Goal: Task Accomplishment & Management: Use online tool/utility

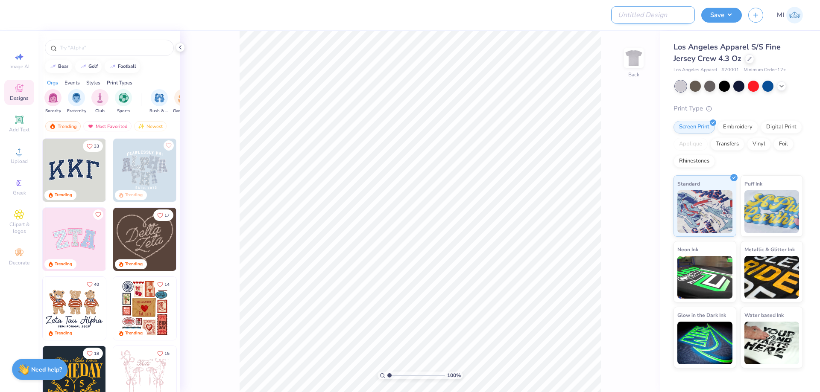
click at [668, 10] on input "Design Title" at bounding box center [653, 14] width 84 height 17
paste input "FPS239318"
type input "FPS239318"
click at [14, 152] on icon at bounding box center [19, 151] width 10 height 10
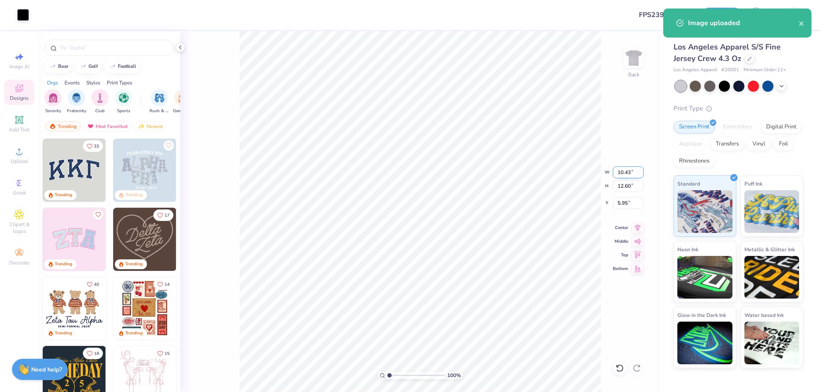
click at [624, 168] on input "10.43" at bounding box center [628, 172] width 31 height 12
click at [629, 184] on input "12.60" at bounding box center [628, 186] width 31 height 12
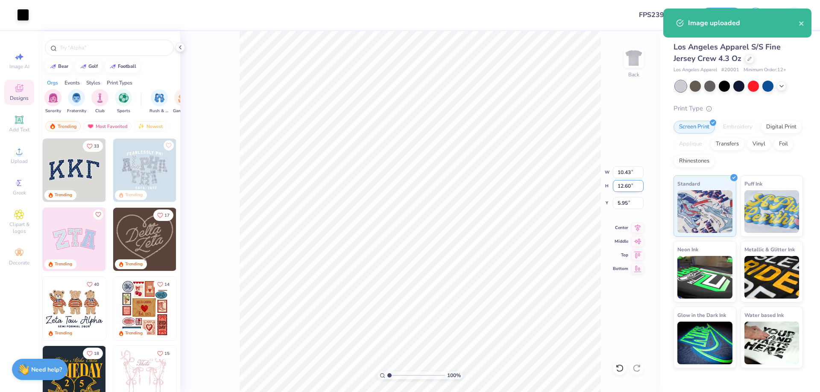
click at [629, 184] on input "12.60" at bounding box center [628, 186] width 31 height 12
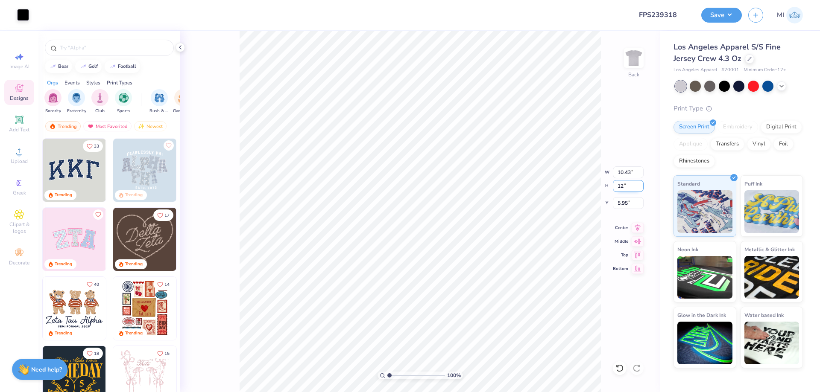
type input "12"
type input "9.93"
type input "12.00"
click at [627, 205] on input "4.05" at bounding box center [628, 203] width 31 height 12
click at [627, 204] on input "4.05" at bounding box center [628, 203] width 31 height 12
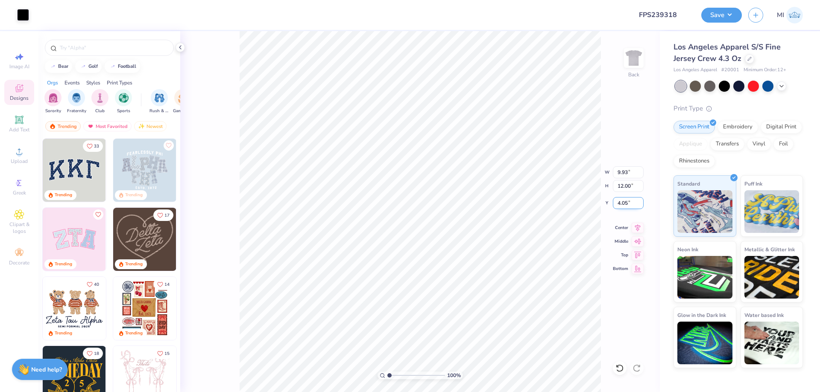
click at [627, 204] on input "4.05" at bounding box center [628, 203] width 31 height 12
type input "3.00"
type input "1"
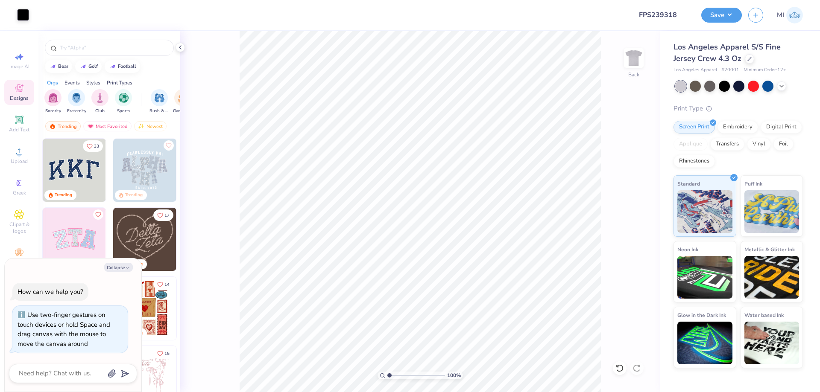
drag, startPoint x: 386, startPoint y: 378, endPoint x: 347, endPoint y: 367, distance: 40.4
click at [387, 372] on input "range" at bounding box center [416, 376] width 58 height 8
type textarea "x"
type input "1"
drag, startPoint x: 401, startPoint y: 376, endPoint x: 282, endPoint y: 355, distance: 121.3
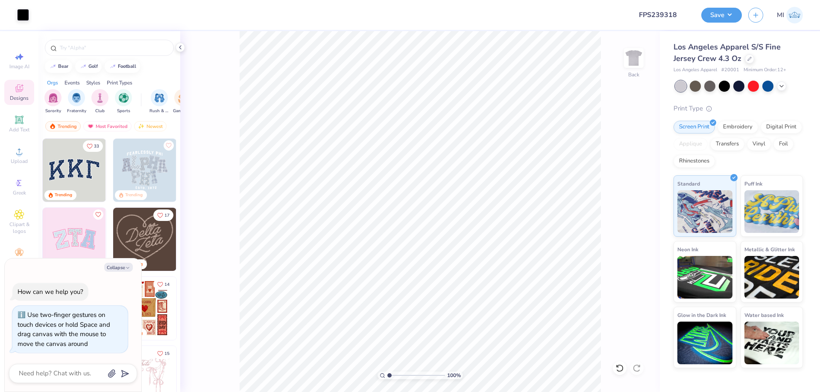
click at [387, 372] on input "range" at bounding box center [416, 376] width 58 height 8
type textarea "x"
click at [625, 189] on input "12.00" at bounding box center [628, 186] width 31 height 12
click at [626, 189] on input "12.00" at bounding box center [628, 186] width 31 height 12
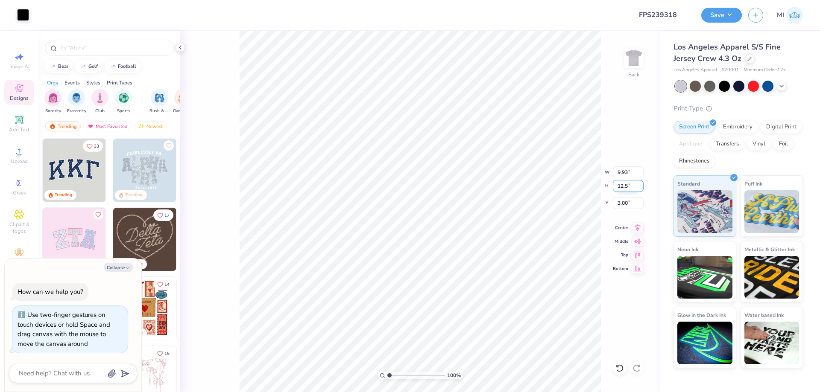
type input "12.5"
type textarea "x"
type input "10.35"
type input "12.50"
type input "2.75"
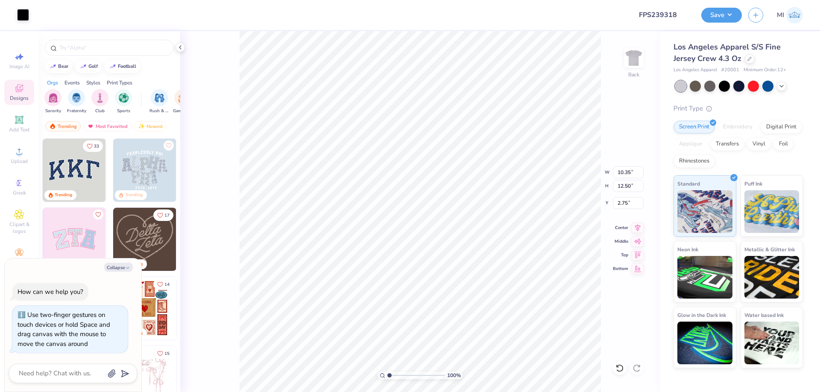
type textarea "x"
click at [625, 202] on input "2.75" at bounding box center [628, 203] width 31 height 12
type input "3"
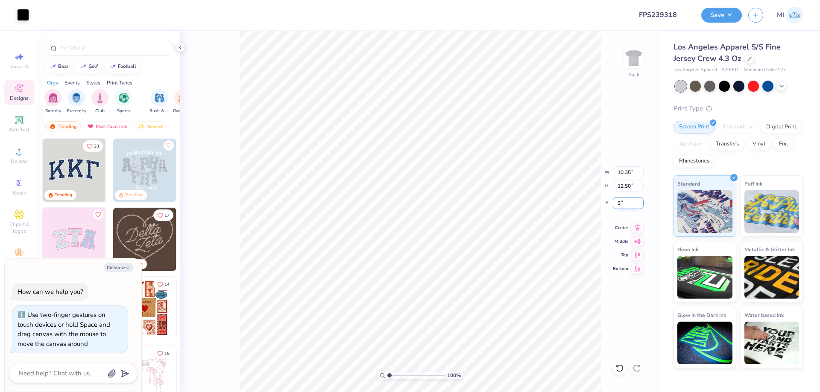
type textarea "x"
type input "3.00"
click at [732, 11] on button "Save" at bounding box center [721, 13] width 41 height 15
type textarea "x"
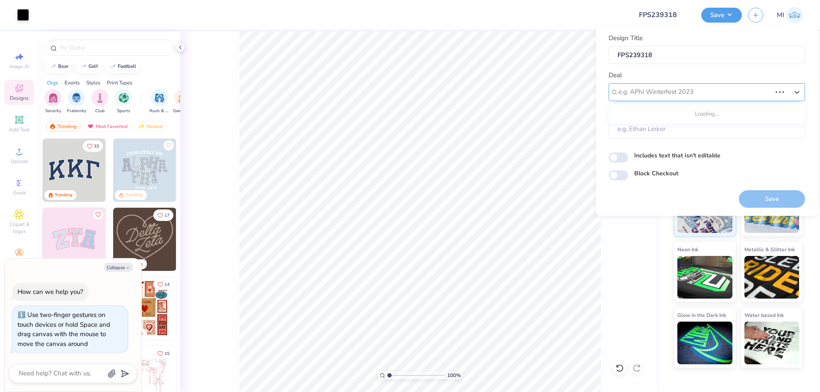
click at [700, 91] on div at bounding box center [694, 92] width 153 height 12
click at [721, 114] on div "Design Tool Gallery" at bounding box center [707, 115] width 190 height 14
type input "Design Tool Gallery"
type textarea "x"
type input "Design Tool Gallery User"
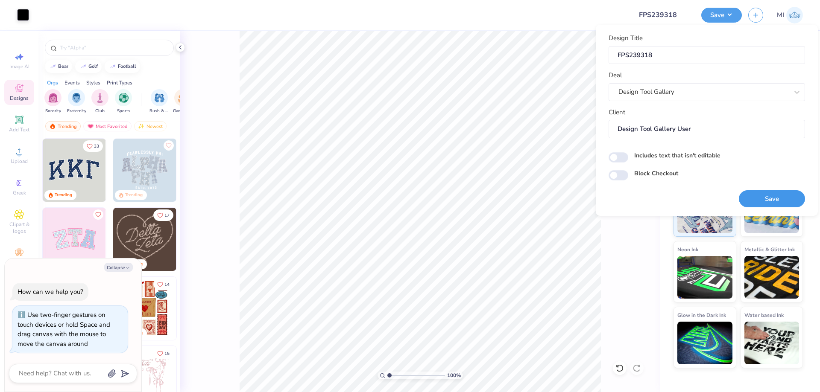
click at [769, 196] on button "Save" at bounding box center [771, 199] width 66 height 18
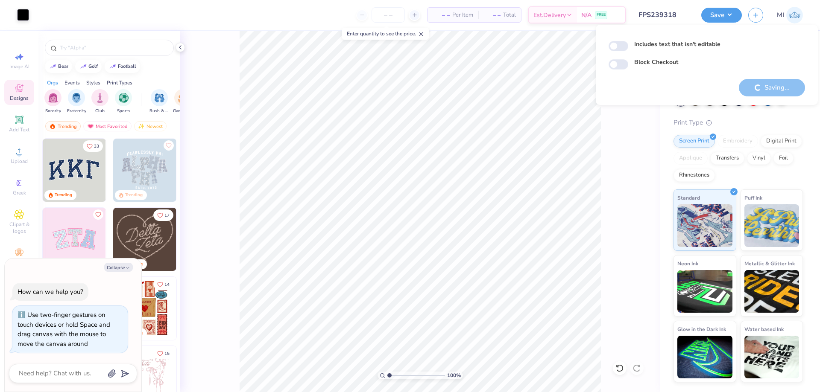
type textarea "x"
